Goal: Find specific page/section: Find specific page/section

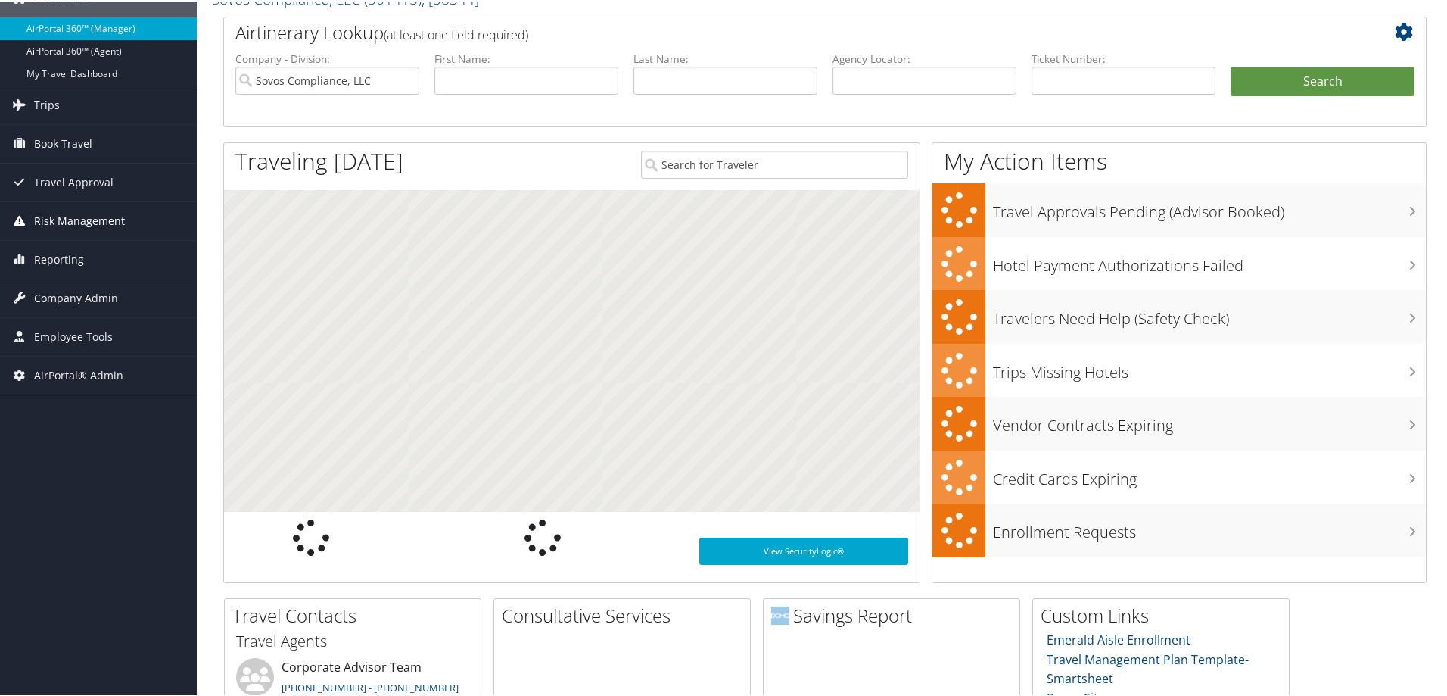
scroll to position [76, 0]
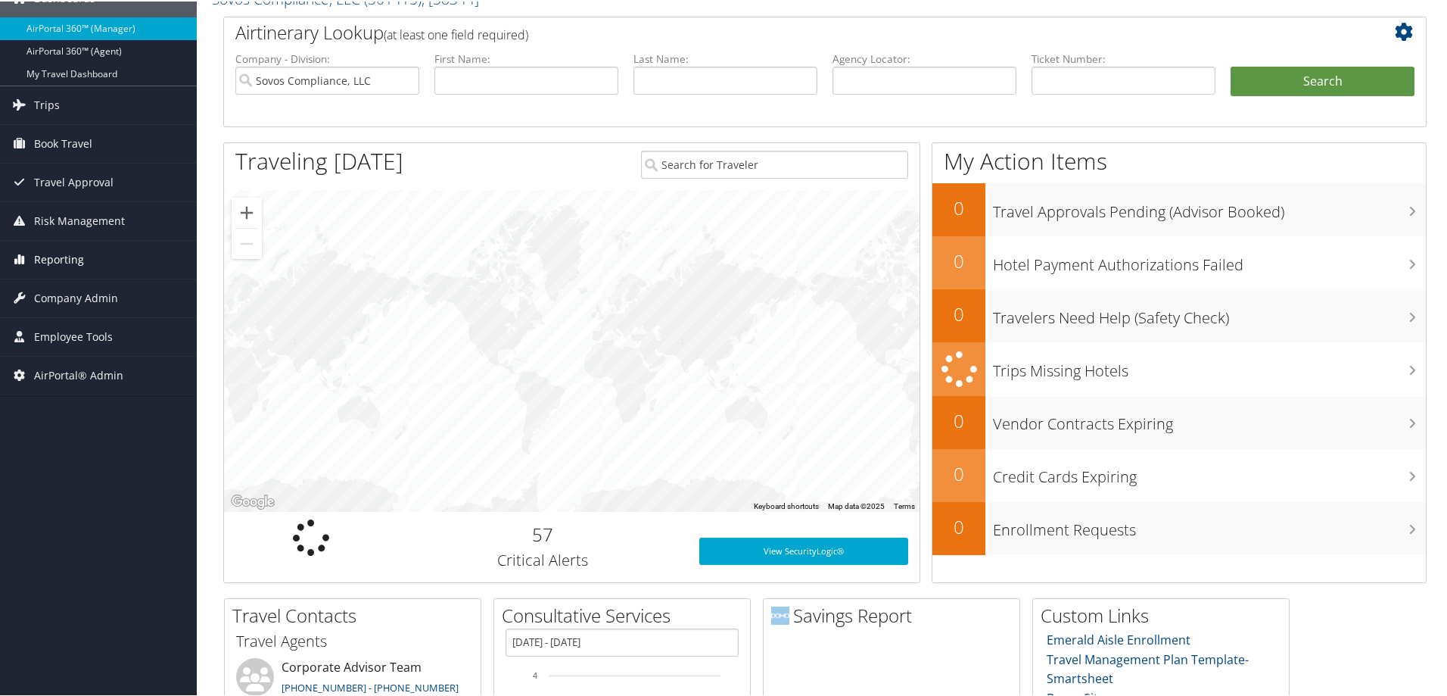
click at [44, 248] on span "Reporting" at bounding box center [59, 258] width 50 height 38
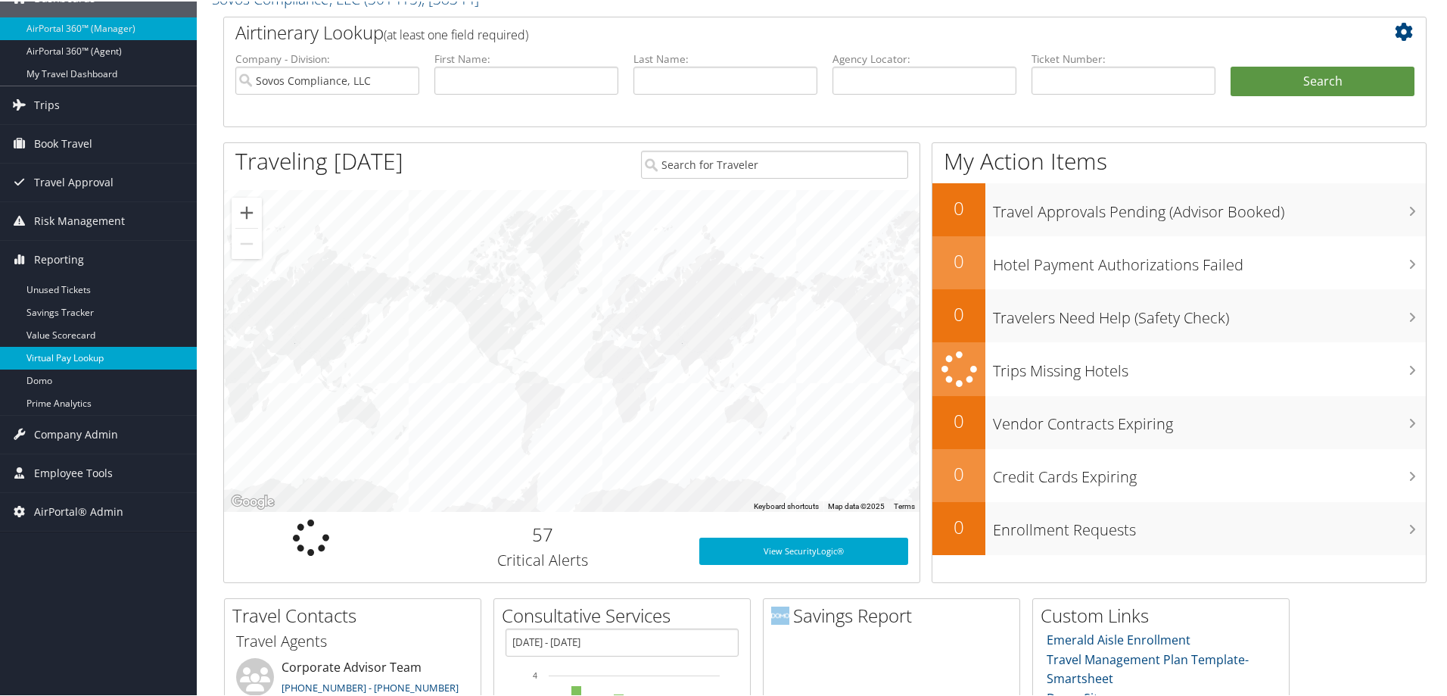
click at [58, 364] on link "Virtual Pay Lookup" at bounding box center [98, 356] width 197 height 23
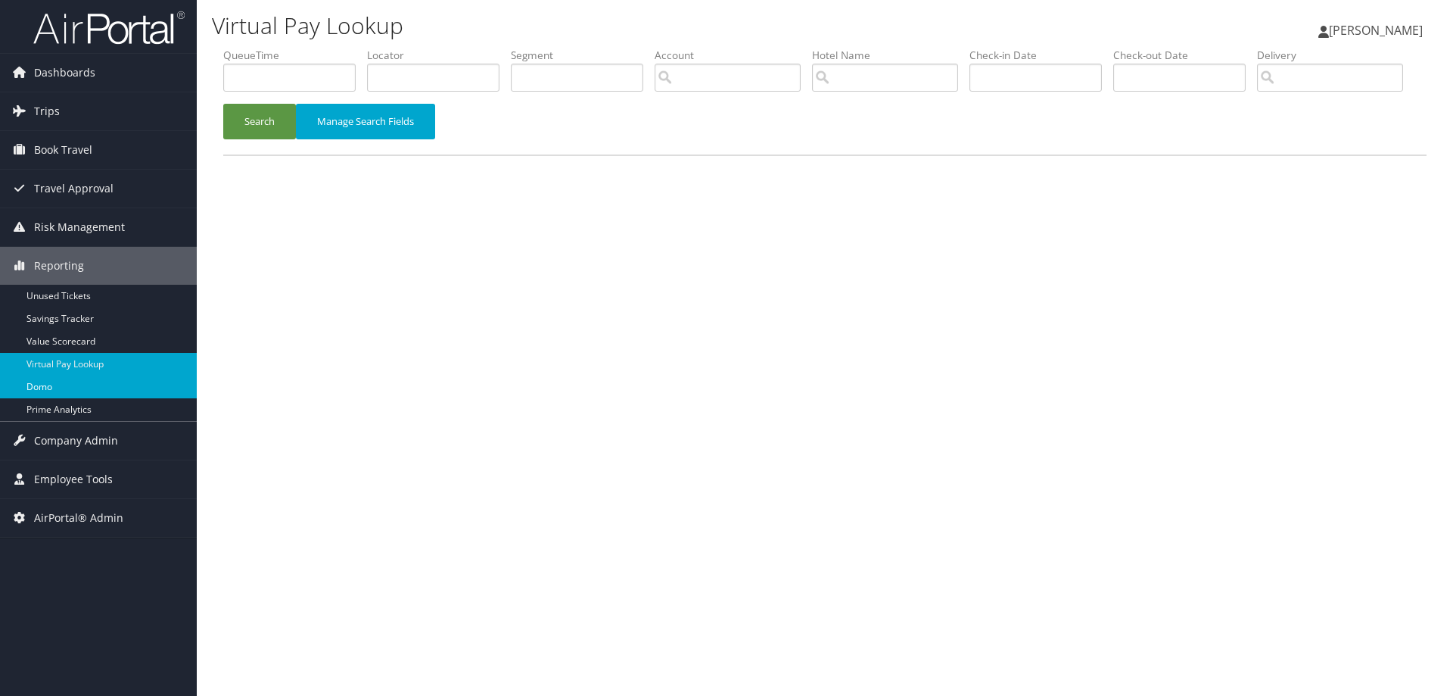
click at [61, 381] on link "Domo" at bounding box center [98, 386] width 197 height 23
click at [66, 109] on link "Trips" at bounding box center [98, 111] width 197 height 38
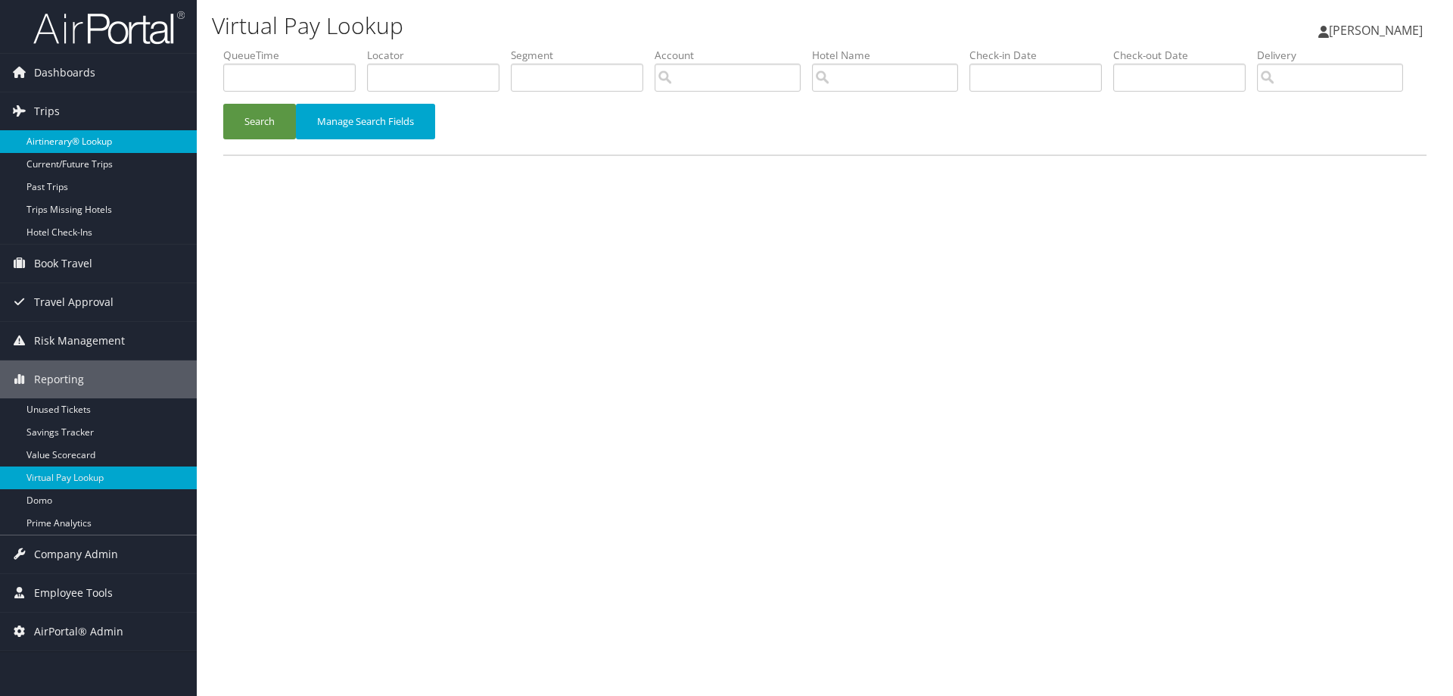
click at [78, 134] on link "Airtinerary® Lookup" at bounding box center [98, 141] width 197 height 23
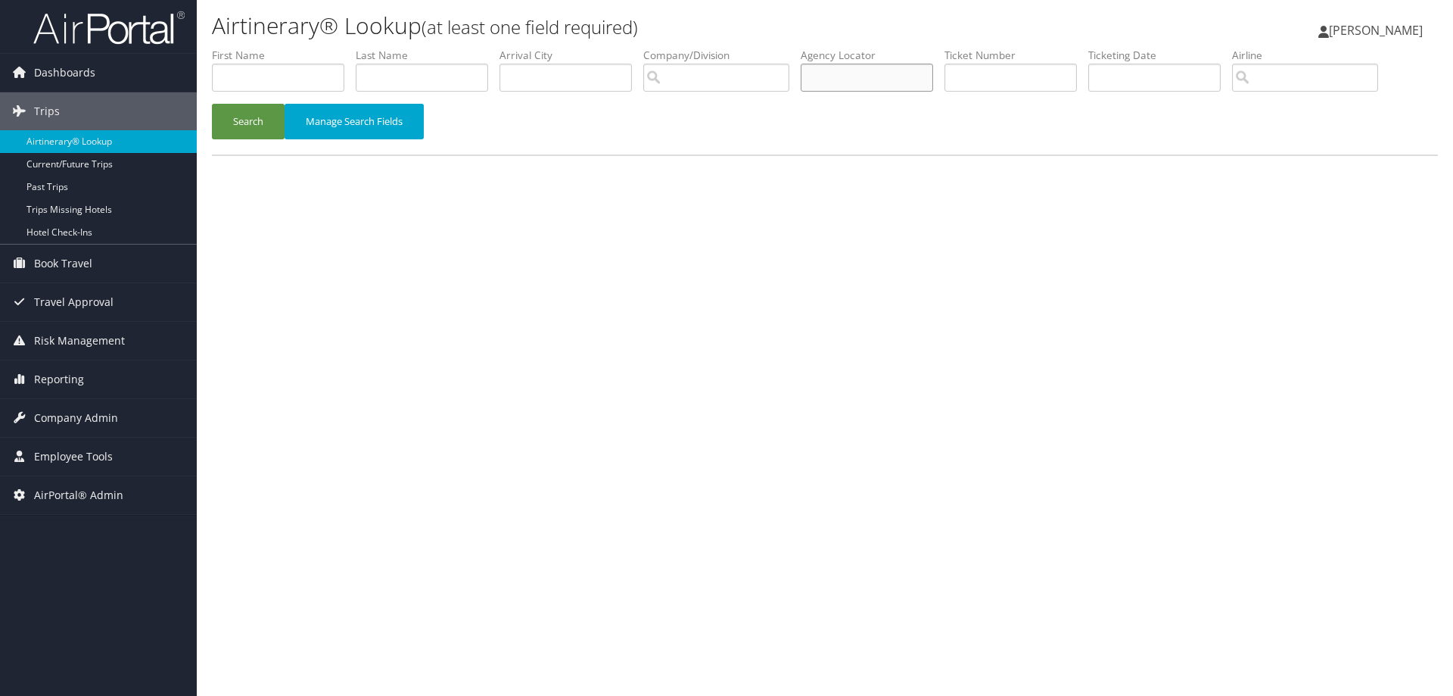
click at [884, 66] on input "text" at bounding box center [867, 78] width 132 height 28
paste input "B7ZFTB"
type input "B7ZFTB"
click at [230, 107] on button "Search" at bounding box center [248, 122] width 73 height 36
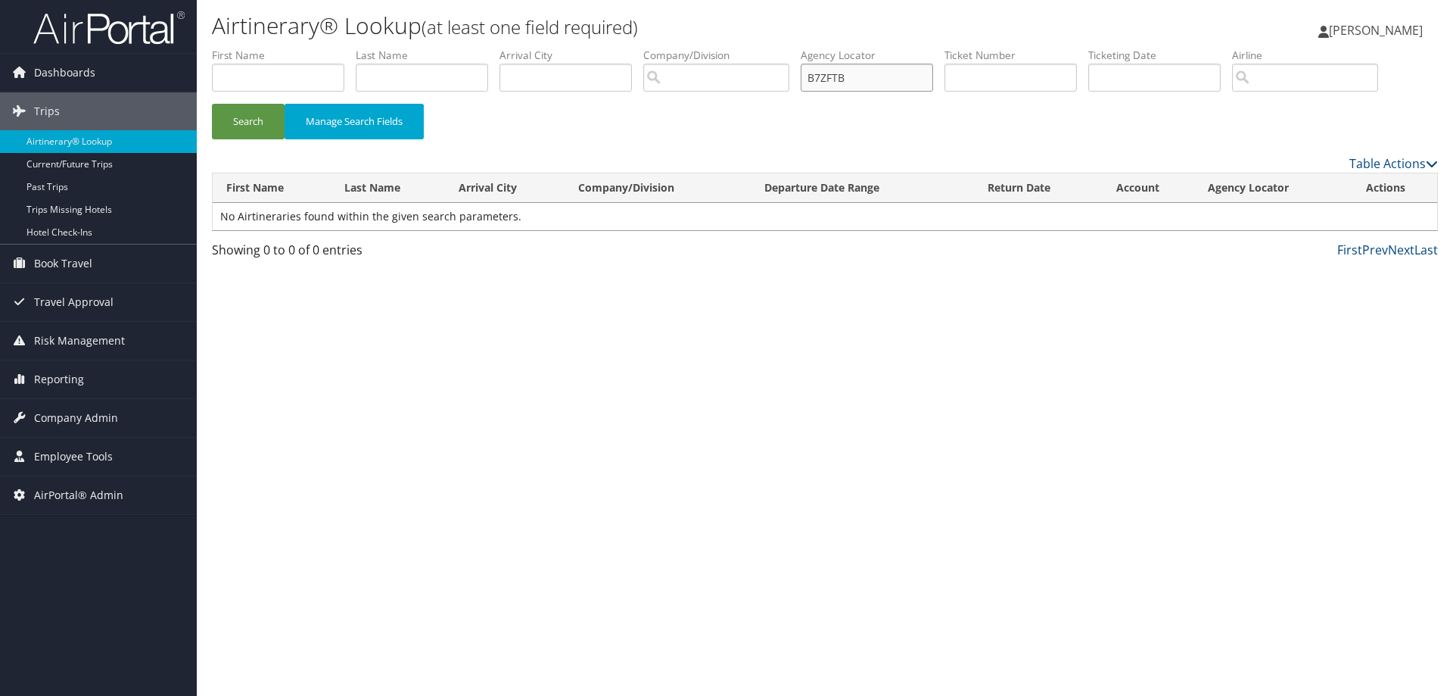
drag, startPoint x: 891, startPoint y: 72, endPoint x: 754, endPoint y: 76, distance: 137.1
click at [754, 48] on ul "First Name Last Name Departure City Arrival City Company/Division Airport/City …" at bounding box center [825, 48] width 1226 height 0
click at [70, 408] on span "Company Admin" at bounding box center [76, 418] width 84 height 38
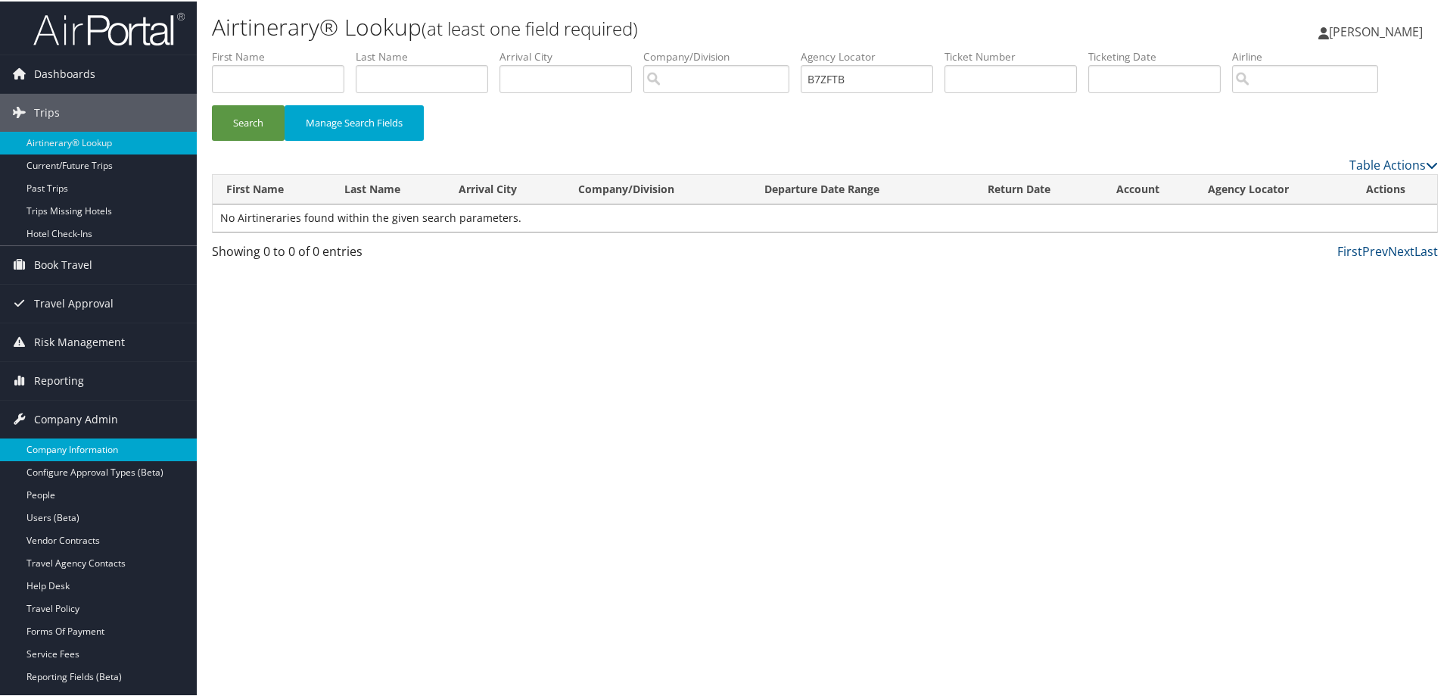
click at [65, 450] on link "Company Information" at bounding box center [98, 448] width 197 height 23
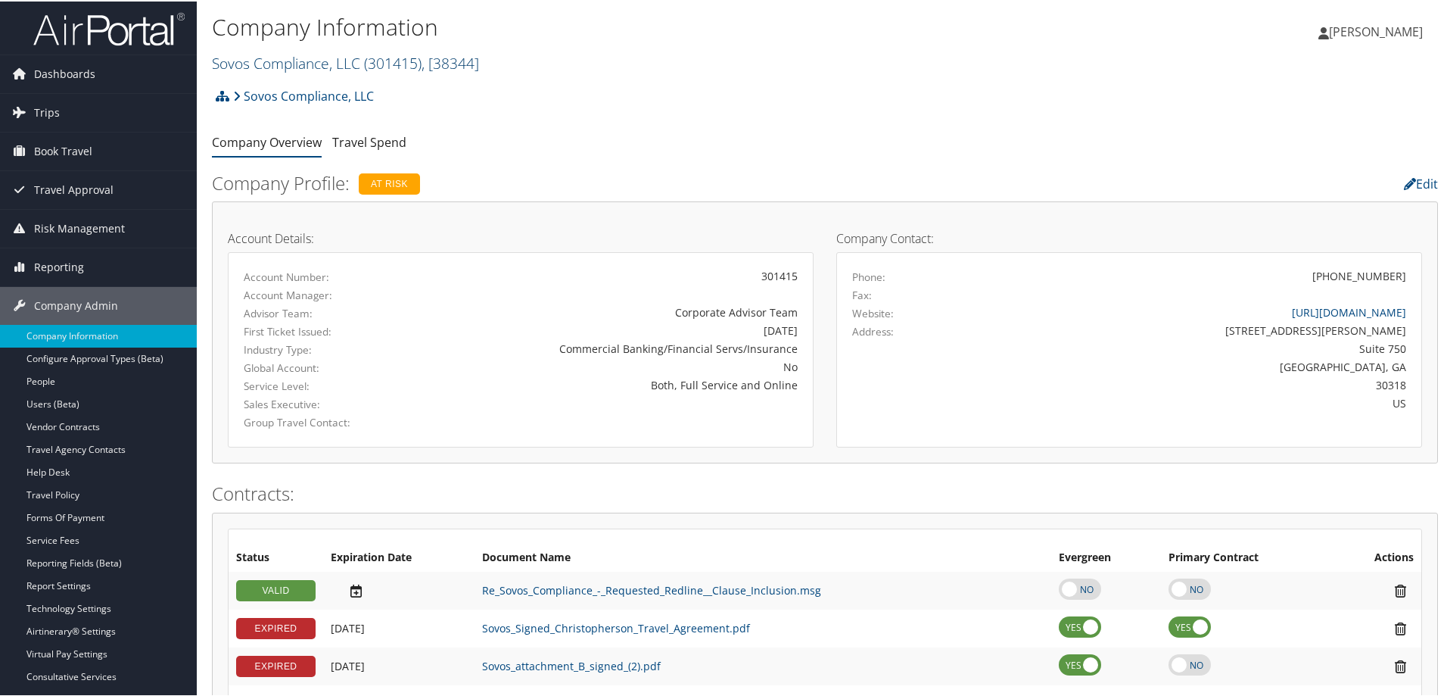
click at [272, 61] on link "Sovos Compliance, LLC ( 301415 ) , [ 38344 ]" at bounding box center [345, 61] width 267 height 20
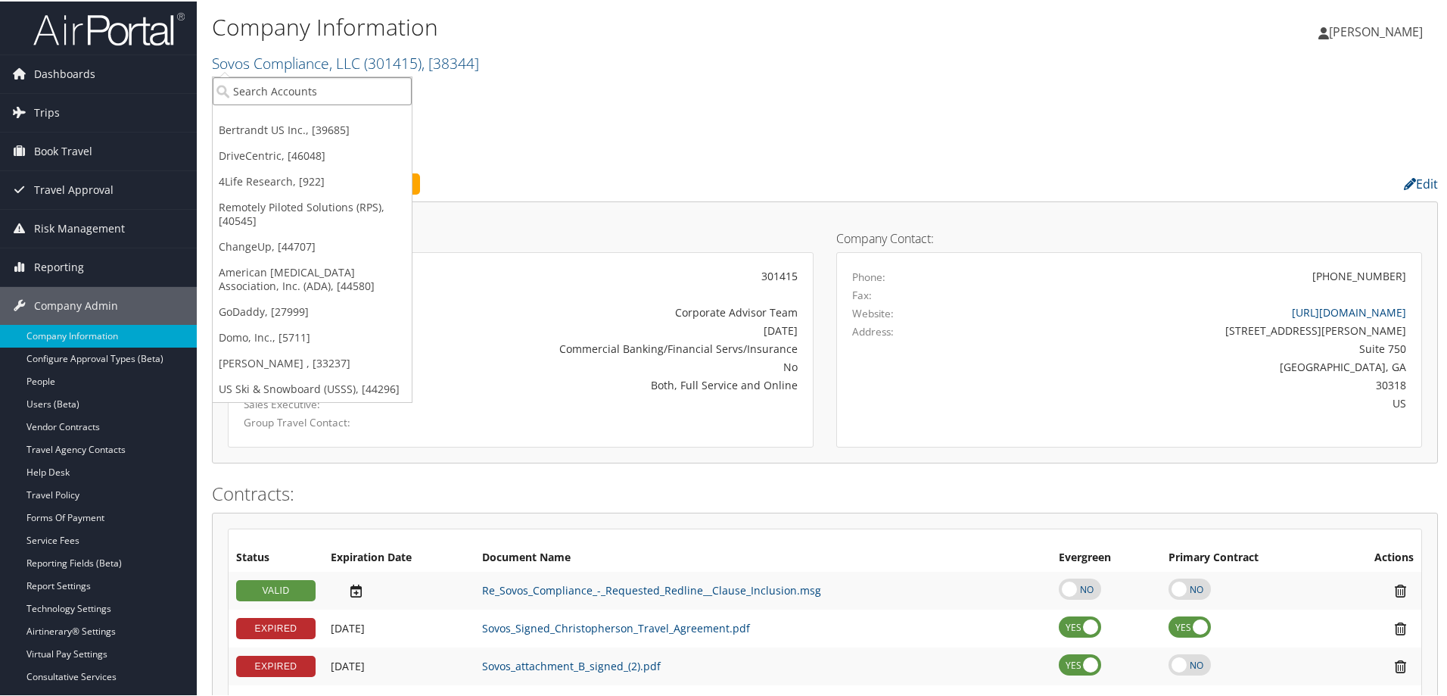
click at [290, 93] on input "search" at bounding box center [312, 90] width 199 height 28
type input "ch"
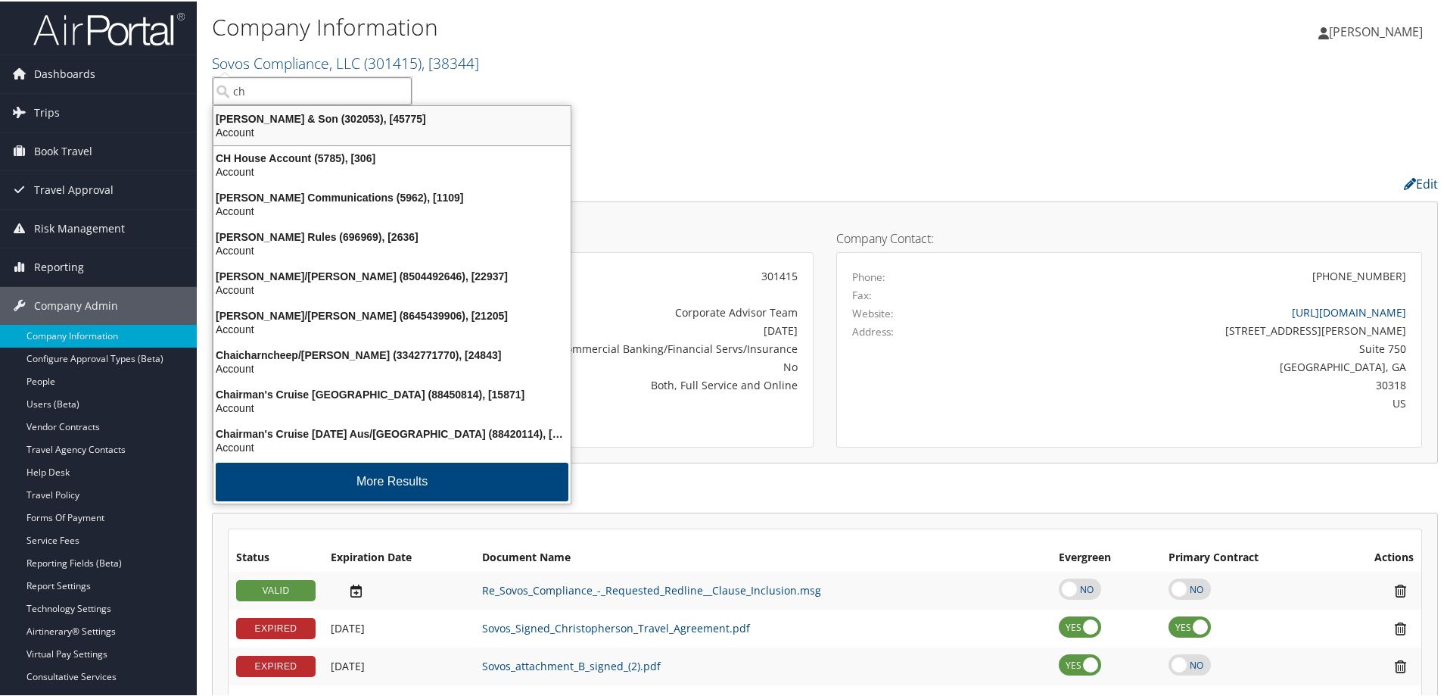
click at [279, 117] on div "CH Guenther & Son (302053), [45775]" at bounding box center [391, 118] width 375 height 14
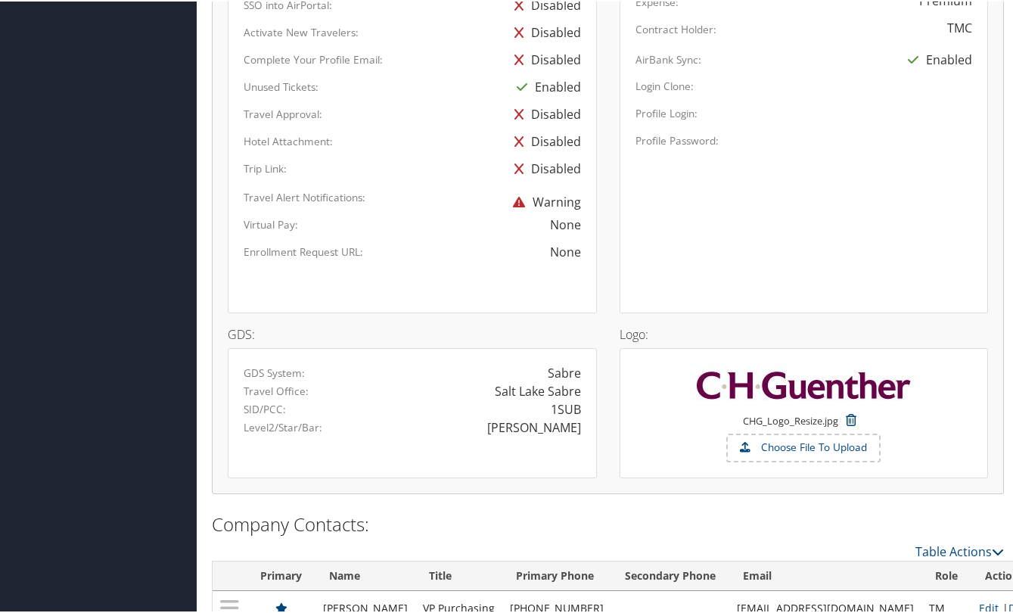
scroll to position [955, 0]
